Goal: Task Accomplishment & Management: Manage account settings

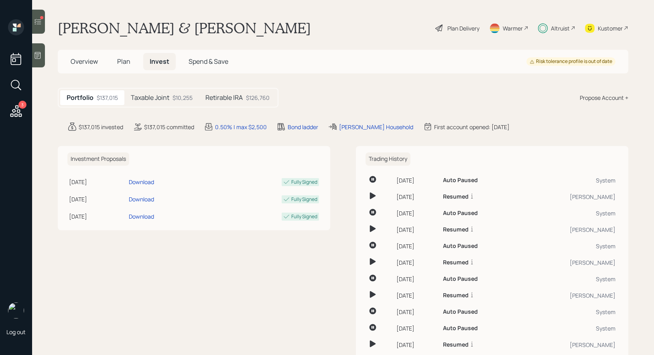
click at [236, 100] on h5 "Retirable IRA" at bounding box center [223, 98] width 37 height 8
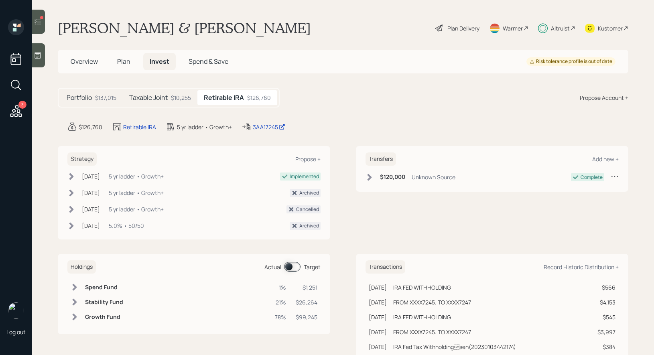
click at [292, 267] on span at bounding box center [292, 267] width 16 height 10
click at [40, 18] on icon at bounding box center [38, 22] width 8 height 8
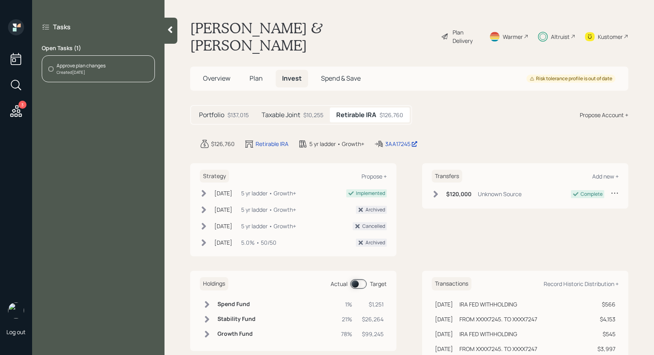
click at [87, 72] on div "Created [DATE]" at bounding box center [81, 72] width 49 height 6
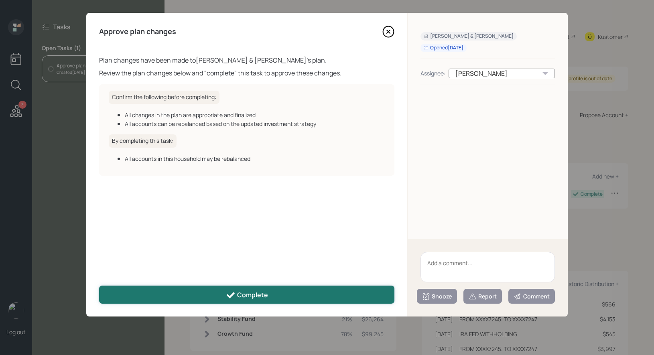
click at [224, 293] on button "Complete" at bounding box center [246, 295] width 295 height 18
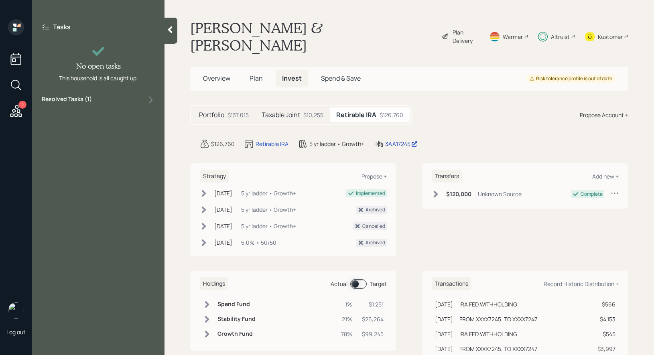
click at [12, 112] on icon at bounding box center [16, 111] width 14 height 14
